Goal: Task Accomplishment & Management: Complete application form

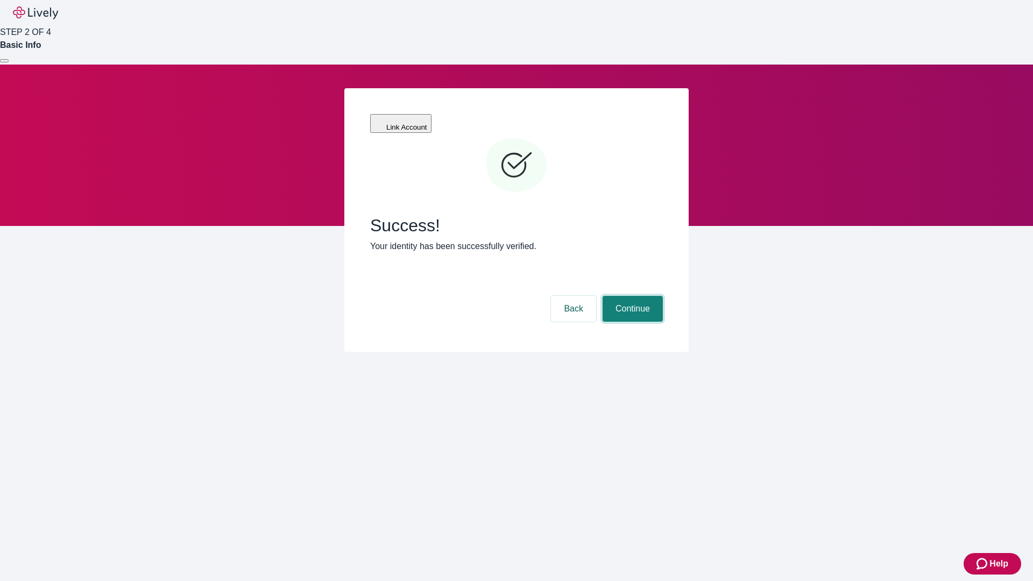
click at [631, 296] on button "Continue" at bounding box center [633, 309] width 60 height 26
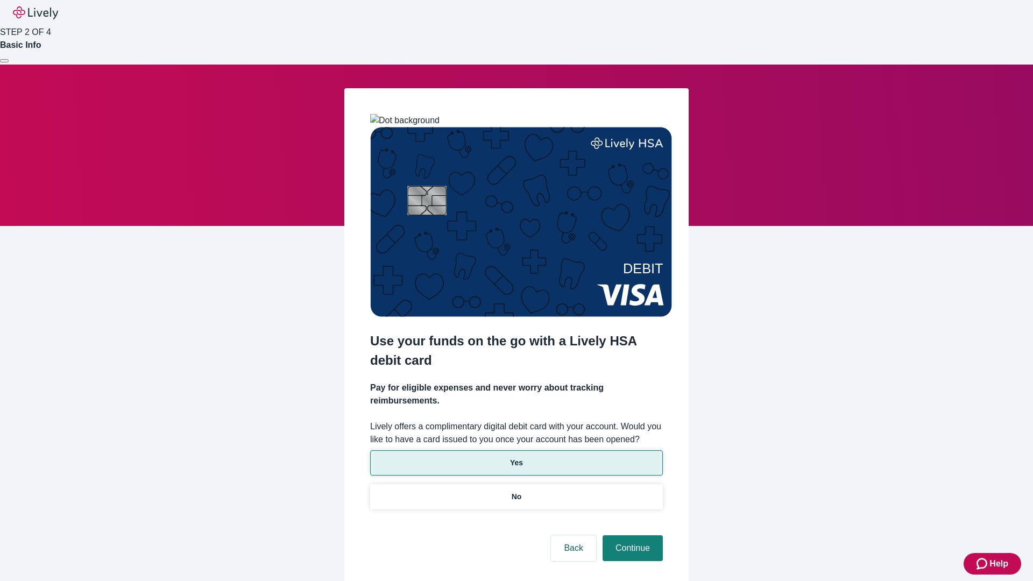
click at [516, 457] on p "Yes" at bounding box center [516, 462] width 13 height 11
click at [631, 536] on button "Continue" at bounding box center [633, 549] width 60 height 26
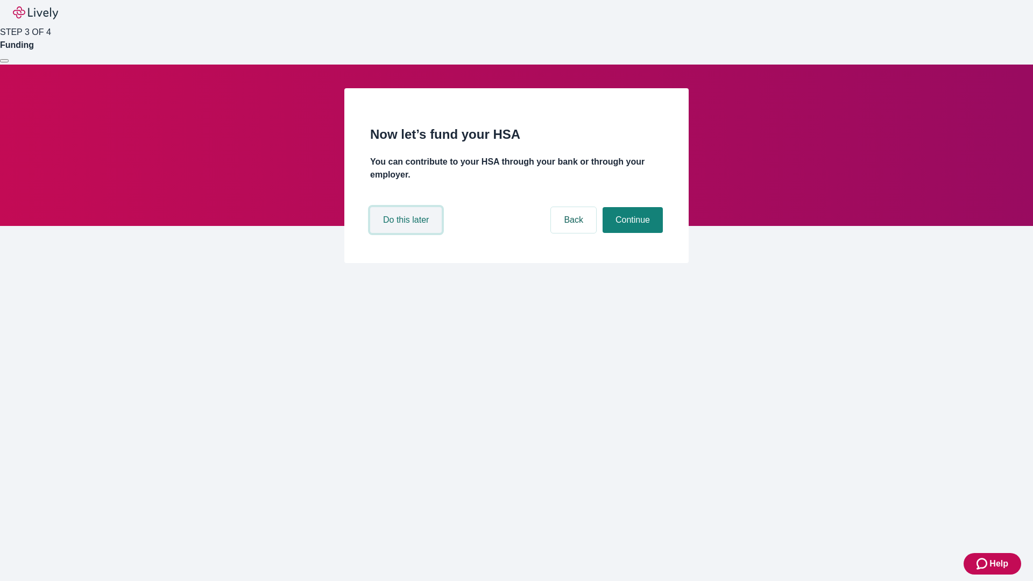
click at [407, 233] on button "Do this later" at bounding box center [406, 220] width 72 height 26
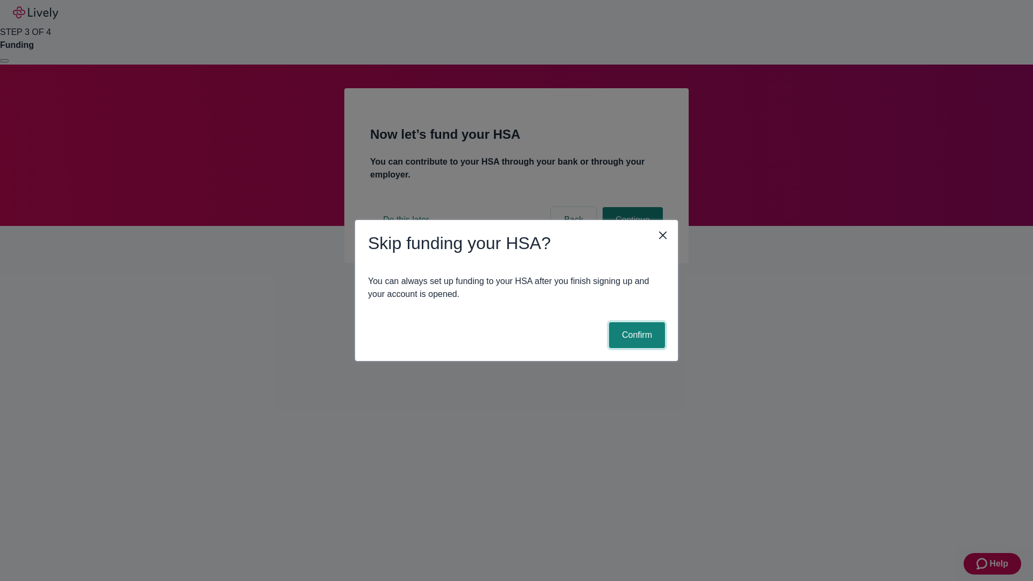
click at [636, 335] on button "Confirm" at bounding box center [637, 335] width 56 height 26
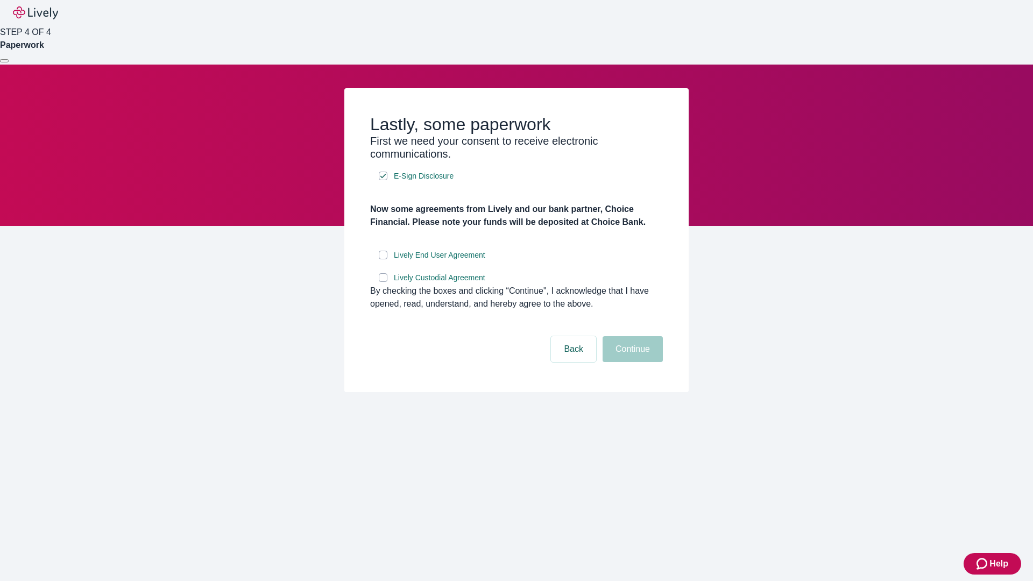
click at [383, 259] on input "Lively End User Agreement" at bounding box center [383, 255] width 9 height 9
checkbox input "true"
click at [383, 282] on input "Lively Custodial Agreement" at bounding box center [383, 277] width 9 height 9
checkbox input "true"
click at [631, 362] on button "Continue" at bounding box center [633, 349] width 60 height 26
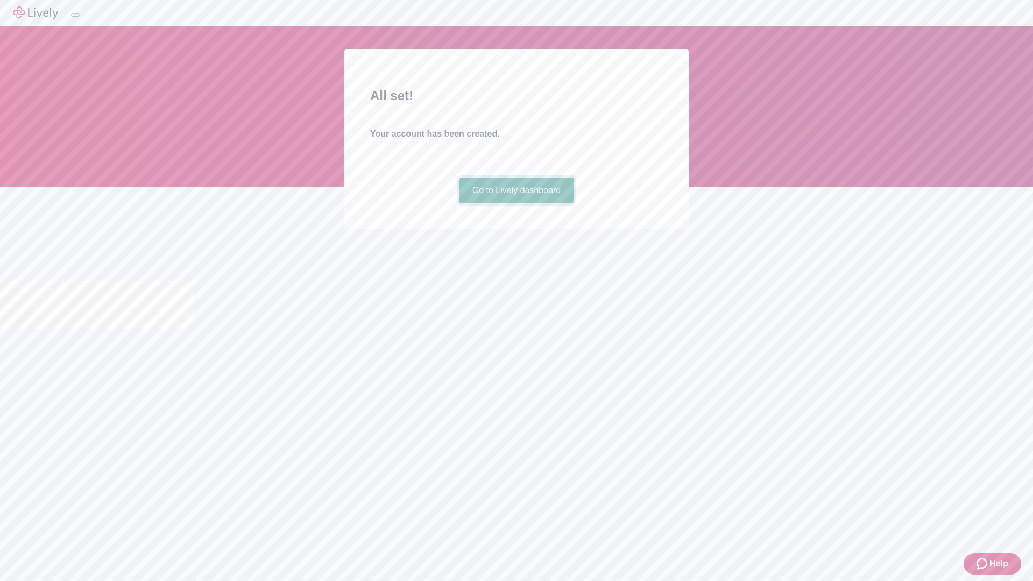
click at [516, 203] on link "Go to Lively dashboard" at bounding box center [517, 191] width 115 height 26
